Goal: Navigation & Orientation: Go to known website

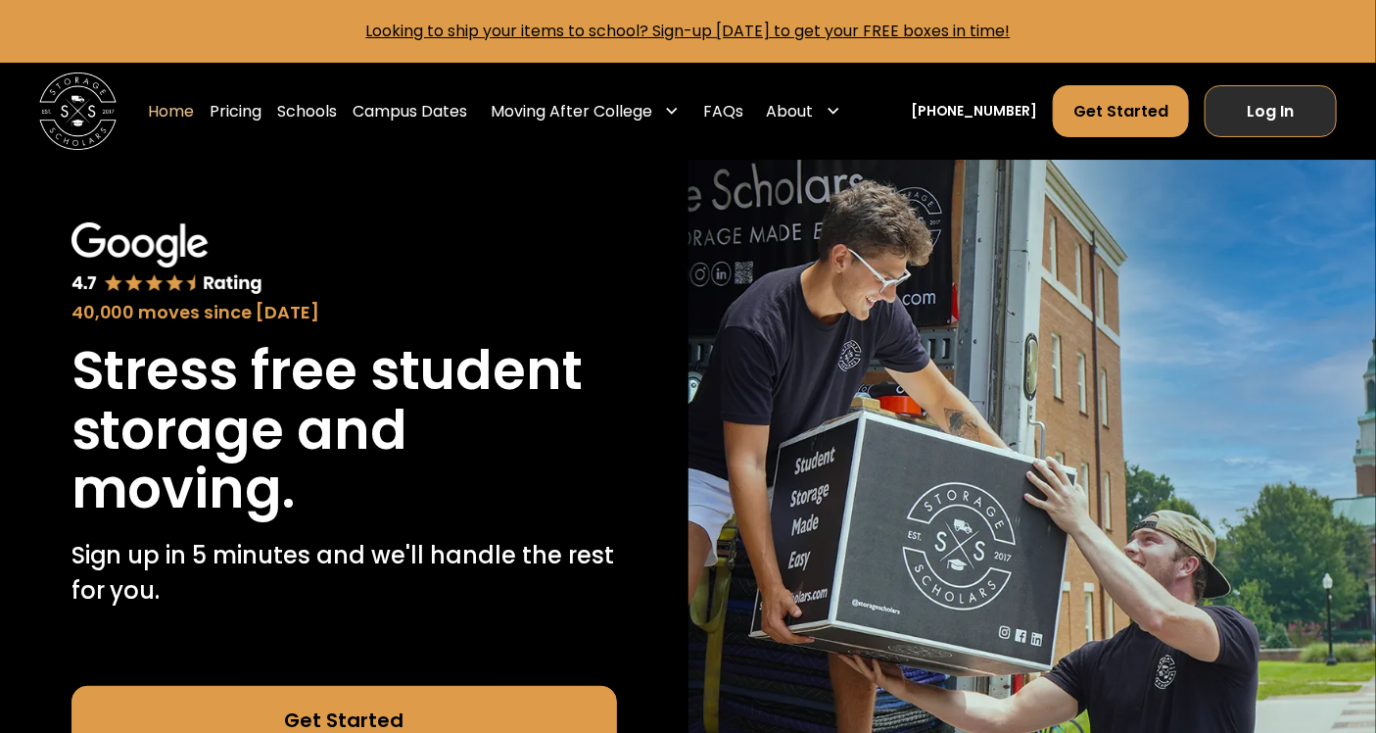
click at [1291, 129] on link "Log In" at bounding box center [1271, 111] width 132 height 53
